Goal: Check status: Check status

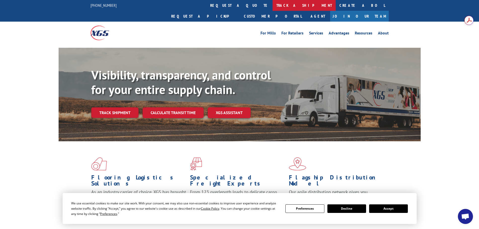
click at [273, 3] on link "track a shipment" at bounding box center [304, 5] width 63 height 11
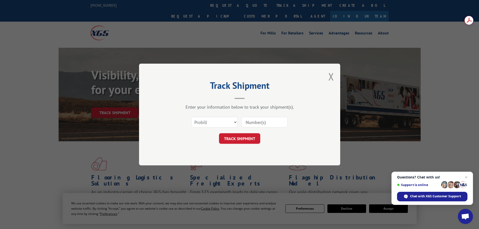
click at [264, 116] on div "Select category... Probill BOL PO" at bounding box center [239, 122] width 151 height 17
drag, startPoint x: 264, startPoint y: 116, endPoint x: 257, endPoint y: 120, distance: 8.1
click at [257, 120] on input at bounding box center [264, 122] width 46 height 11
paste input "16609596"
type input "16609596"
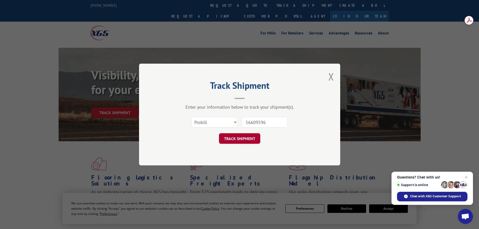
click at [252, 134] on button "TRACK SHIPMENT" at bounding box center [239, 138] width 41 height 11
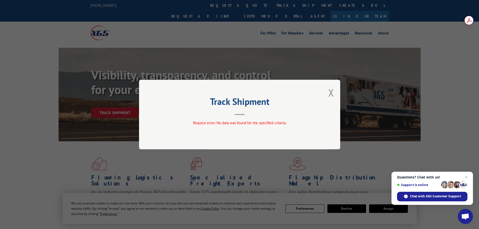
click at [336, 90] on div "Track Shipment Request error: No data was found for the specified criteria." at bounding box center [239, 115] width 201 height 70
click at [330, 92] on button "Close modal" at bounding box center [331, 92] width 6 height 13
